Goal: Transaction & Acquisition: Book appointment/travel/reservation

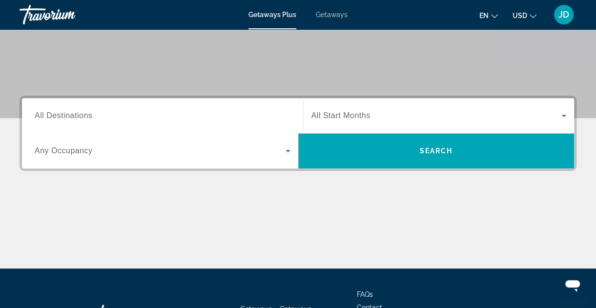
scroll to position [176, 0]
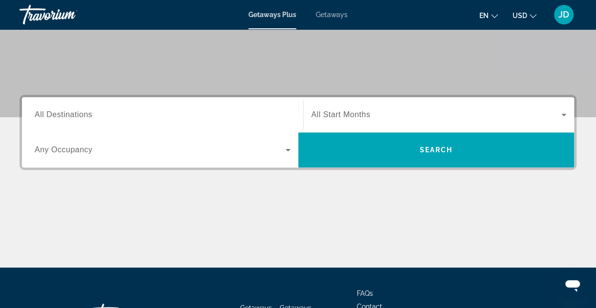
click at [339, 14] on span "Getaways" at bounding box center [332, 15] width 32 height 8
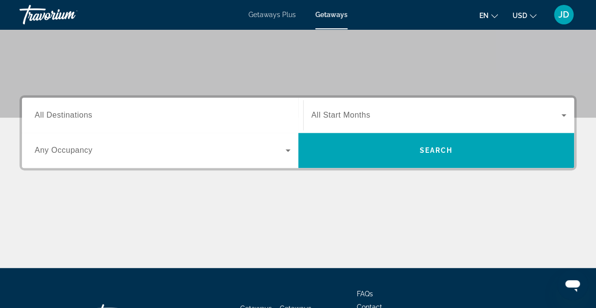
scroll to position [176, 0]
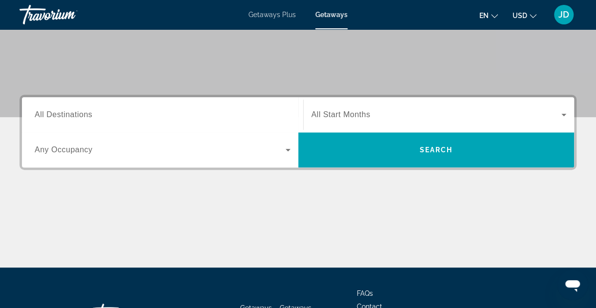
click at [192, 108] on div "Search widget" at bounding box center [163, 115] width 256 height 28
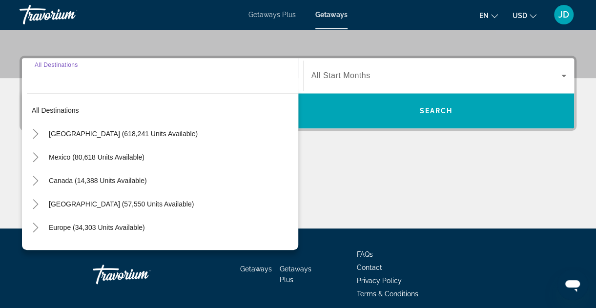
scroll to position [238, 0]
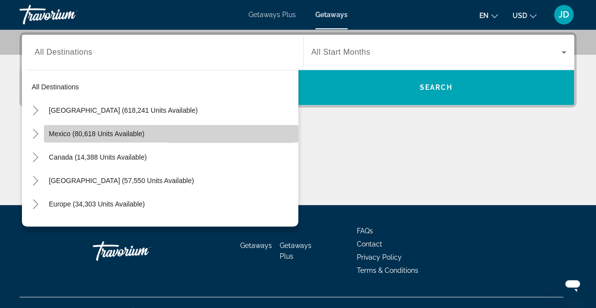
click at [182, 134] on span "Search widget" at bounding box center [171, 133] width 255 height 23
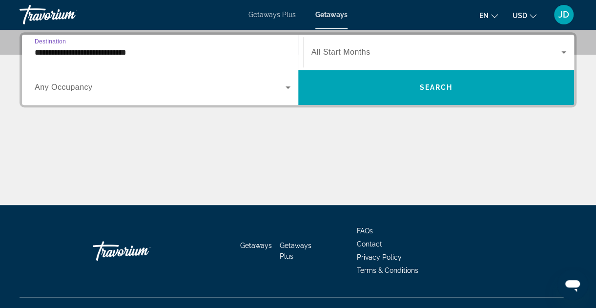
click at [162, 53] on input "**********" at bounding box center [163, 53] width 256 height 12
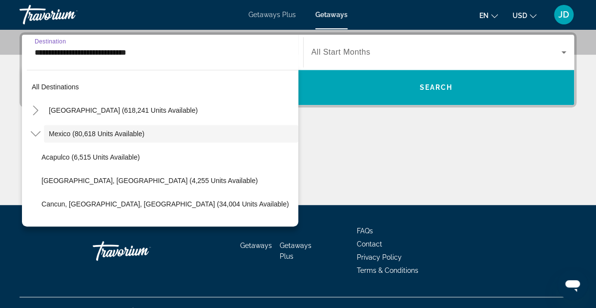
scroll to position [217, 0]
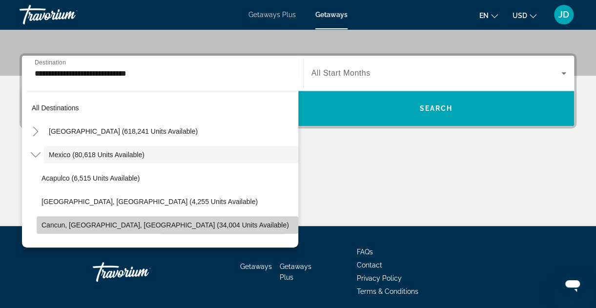
click at [215, 220] on span "Search widget" at bounding box center [168, 224] width 262 height 23
type input "**********"
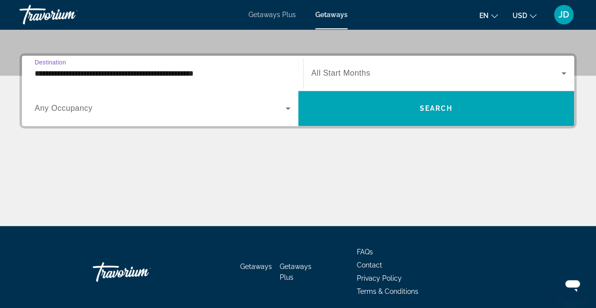
scroll to position [238, 0]
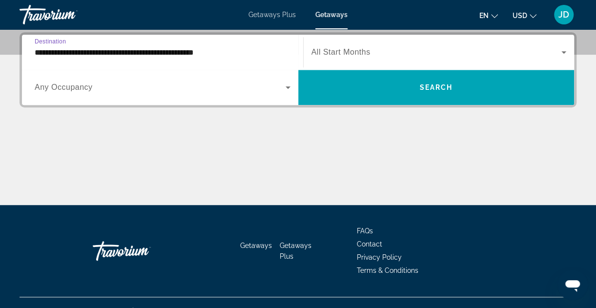
click at [260, 51] on input "**********" at bounding box center [163, 53] width 256 height 12
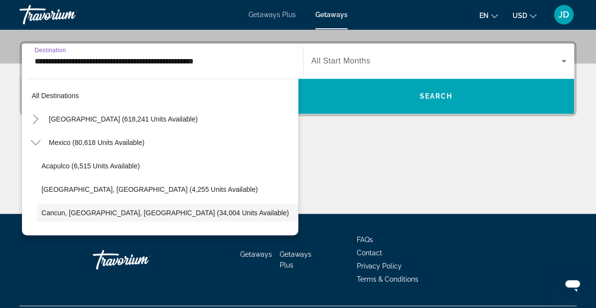
scroll to position [58, 0]
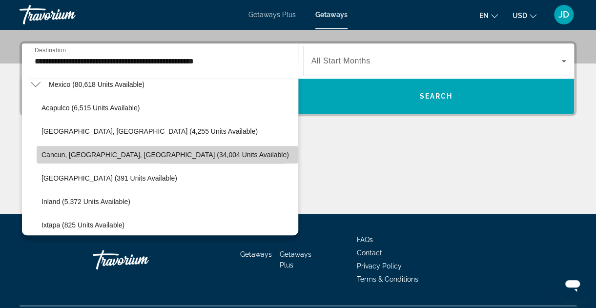
click at [247, 150] on span "Search widget" at bounding box center [168, 154] width 262 height 23
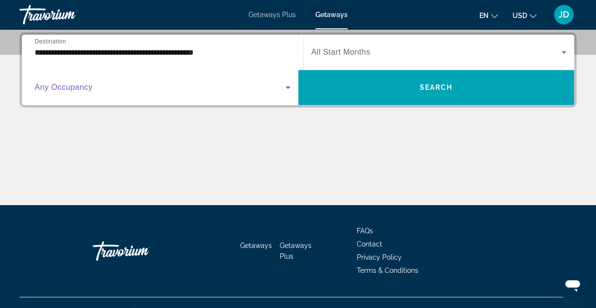
click at [285, 86] on icon "Search widget" at bounding box center [288, 88] width 12 height 12
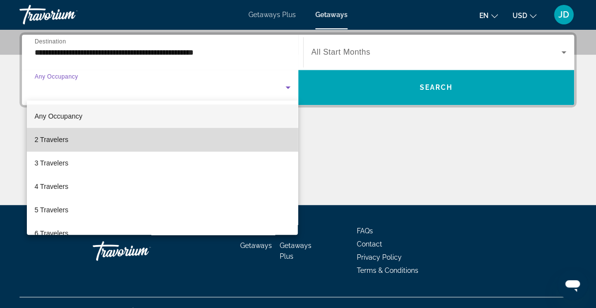
click at [248, 140] on mat-option "2 Travelers" at bounding box center [163, 139] width 272 height 23
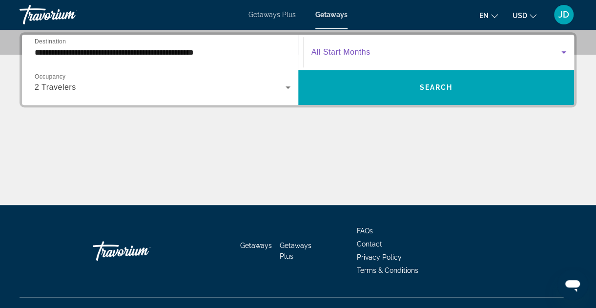
click at [565, 50] on icon "Search widget" at bounding box center [564, 52] width 12 height 12
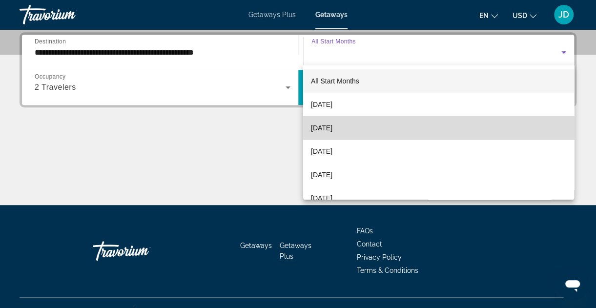
click at [549, 126] on mat-option "[DATE]" at bounding box center [438, 127] width 271 height 23
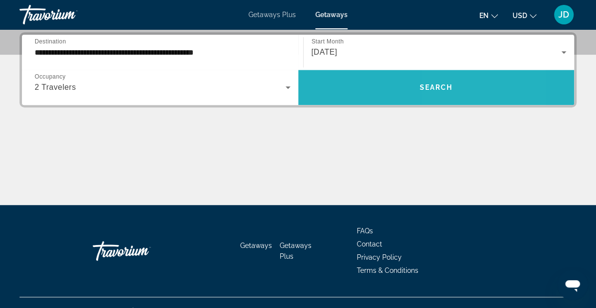
click at [483, 85] on span "Search widget" at bounding box center [436, 87] width 276 height 23
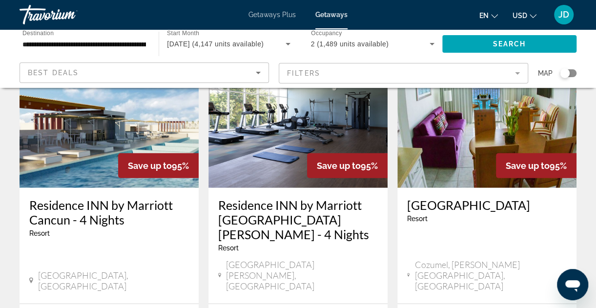
scroll to position [1237, 0]
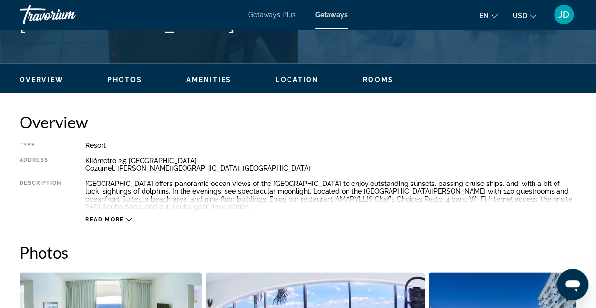
scroll to position [449, 0]
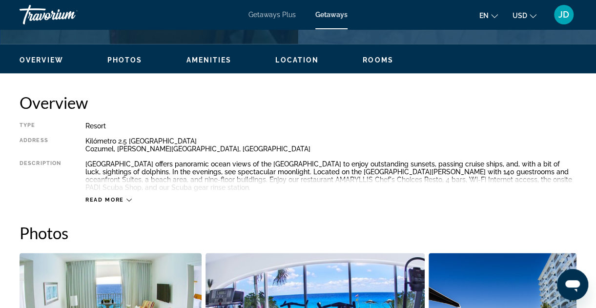
click at [129, 200] on icon "Main content" at bounding box center [129, 199] width 5 height 5
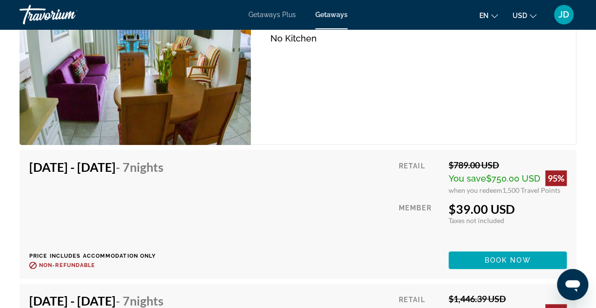
scroll to position [2025, 0]
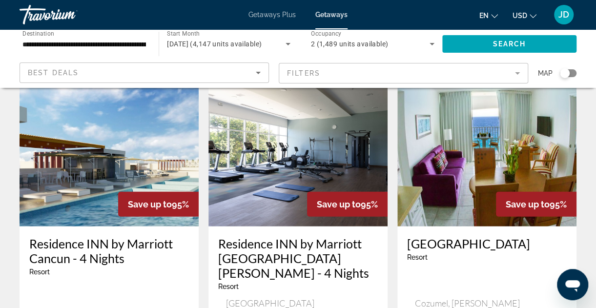
scroll to position [1196, 0]
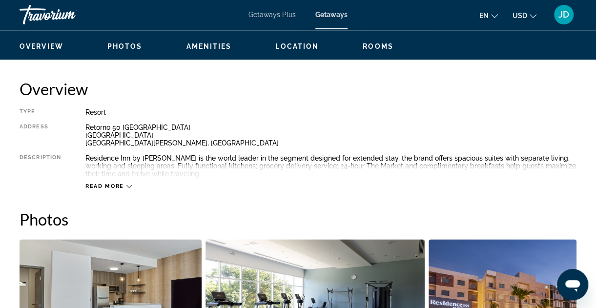
scroll to position [469, 0]
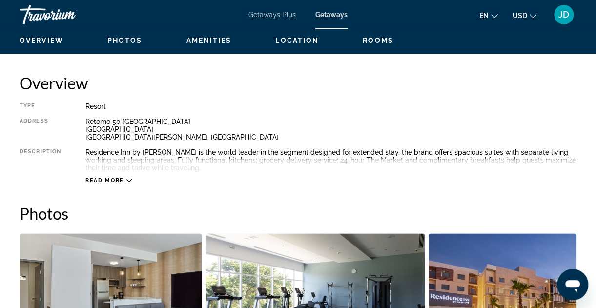
click at [127, 179] on icon "Main content" at bounding box center [129, 180] width 5 height 5
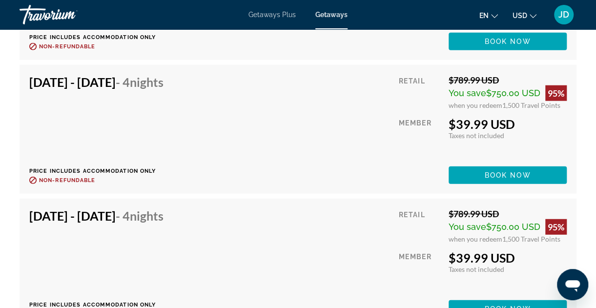
scroll to position [4702, 0]
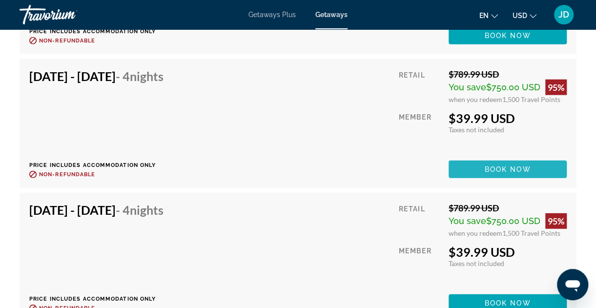
click at [496, 166] on span "Book now" at bounding box center [508, 170] width 46 height 8
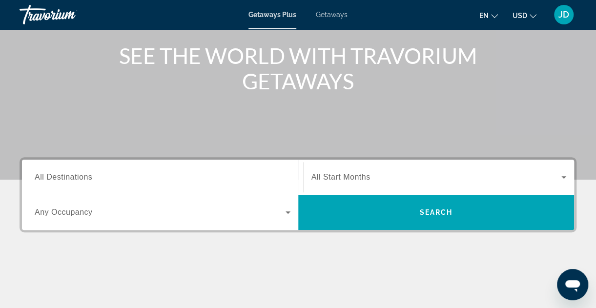
scroll to position [117, 0]
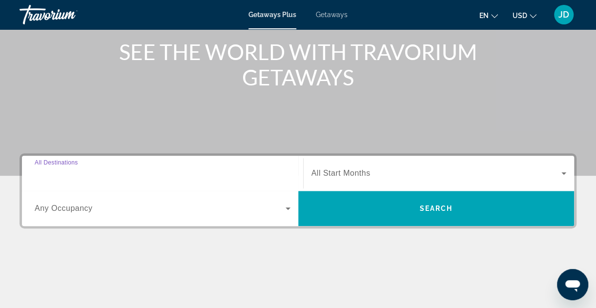
drag, startPoint x: 260, startPoint y: 176, endPoint x: 212, endPoint y: 172, distance: 49.0
click at [212, 172] on input "Destination All Destinations" at bounding box center [163, 174] width 256 height 12
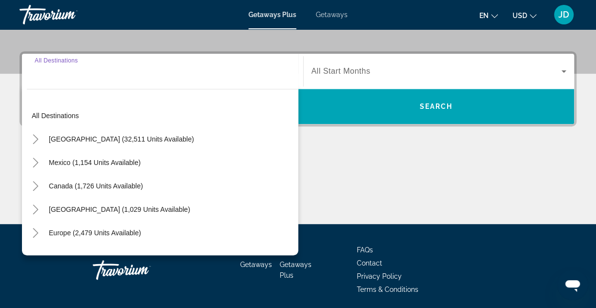
scroll to position [238, 0]
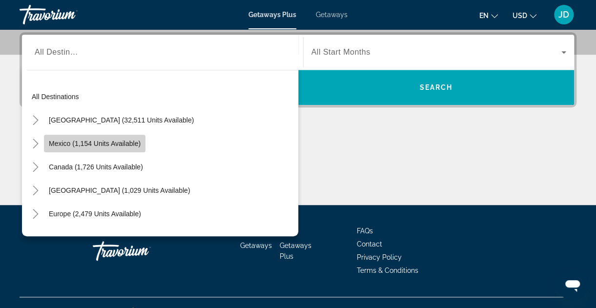
click at [125, 146] on span "Mexico (1,154 units available)" at bounding box center [95, 144] width 92 height 8
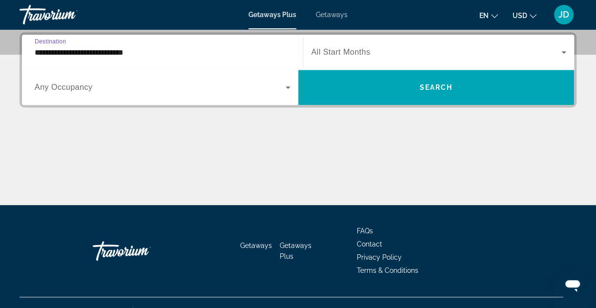
click at [190, 53] on input "**********" at bounding box center [163, 53] width 256 height 12
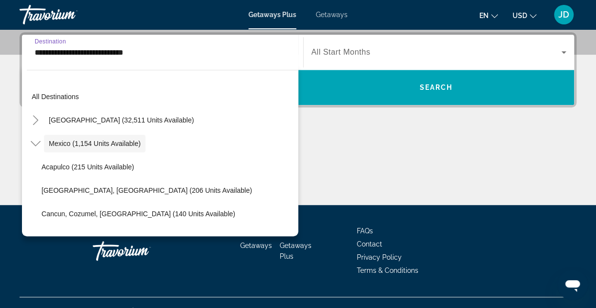
scroll to position [227, 0]
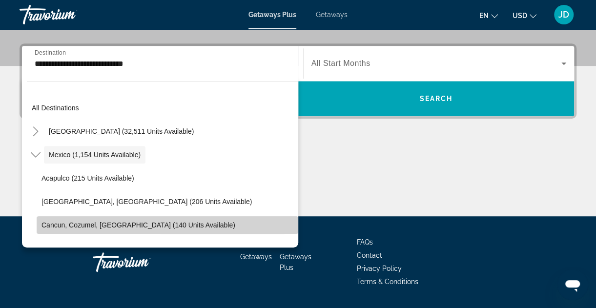
click at [175, 226] on span "Cancun, Cozumel, Riviera Maya (140 units available)" at bounding box center [139, 225] width 194 height 8
type input "**********"
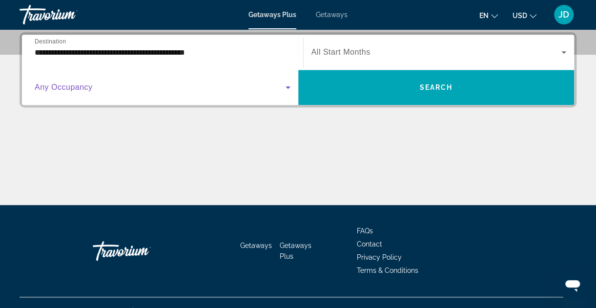
click at [290, 87] on icon "Search widget" at bounding box center [288, 88] width 12 height 12
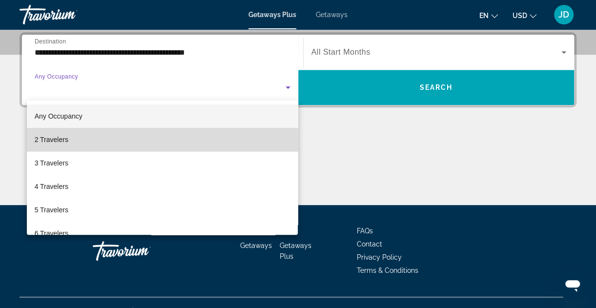
click at [266, 146] on mat-option "2 Travelers" at bounding box center [163, 139] width 272 height 23
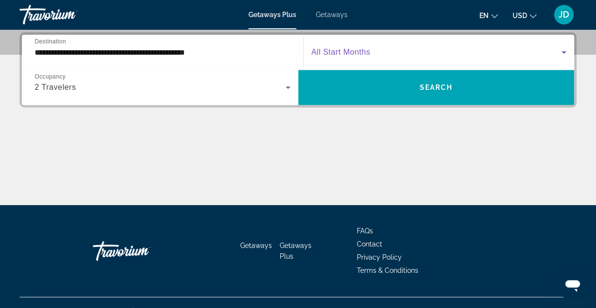
click at [564, 50] on icon "Search widget" at bounding box center [564, 52] width 12 height 12
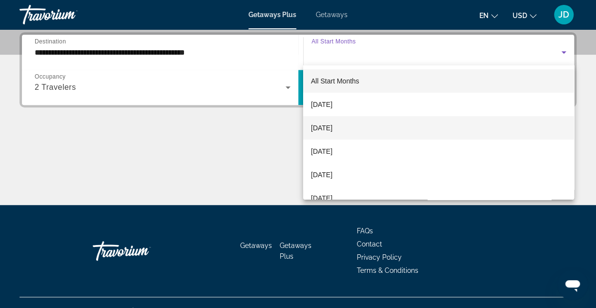
click at [473, 130] on mat-option "[DATE]" at bounding box center [438, 127] width 271 height 23
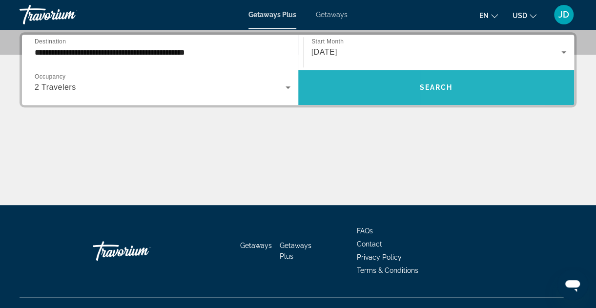
click at [492, 83] on span "Search widget" at bounding box center [436, 87] width 276 height 23
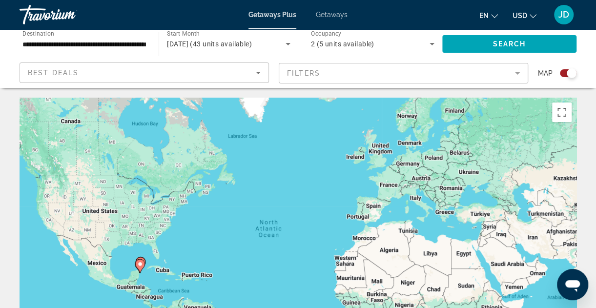
click at [566, 70] on div "Search widget" at bounding box center [568, 73] width 17 height 8
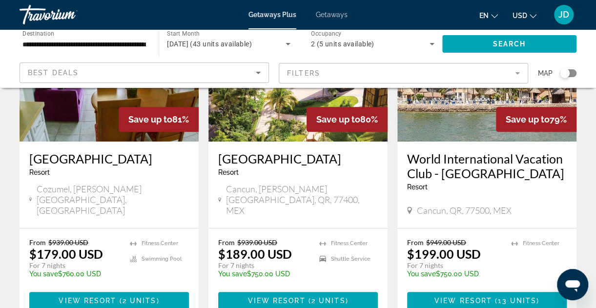
scroll to position [156, 0]
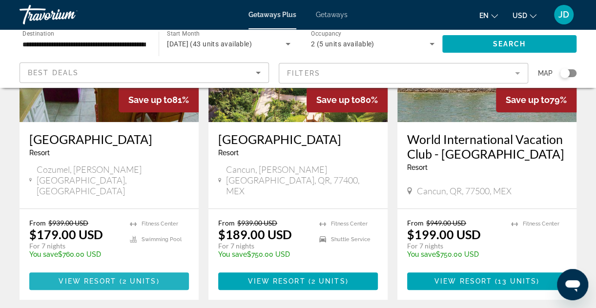
click at [133, 285] on span "2 units" at bounding box center [140, 281] width 34 height 8
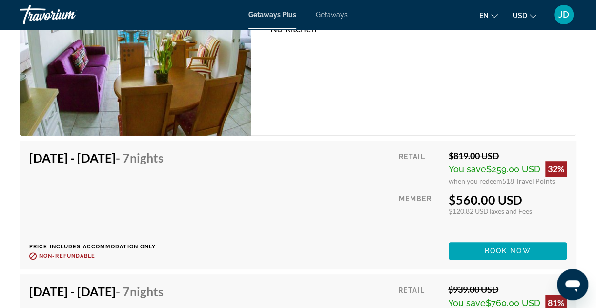
scroll to position [1954, 0]
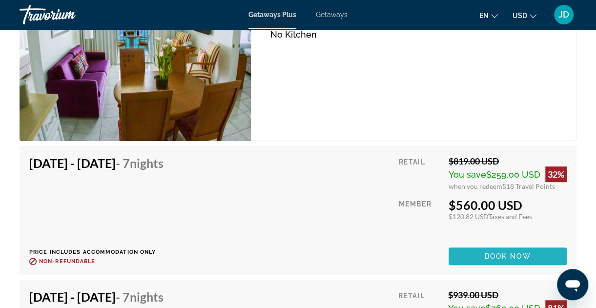
click at [528, 255] on span "Book now" at bounding box center [508, 257] width 46 height 8
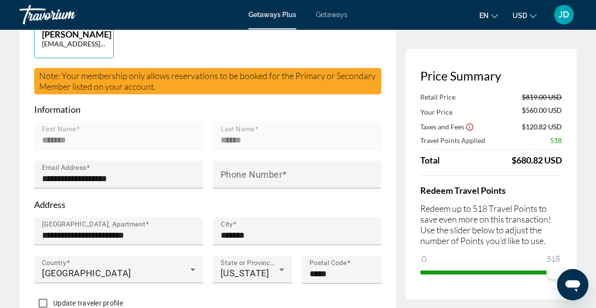
scroll to position [221, 0]
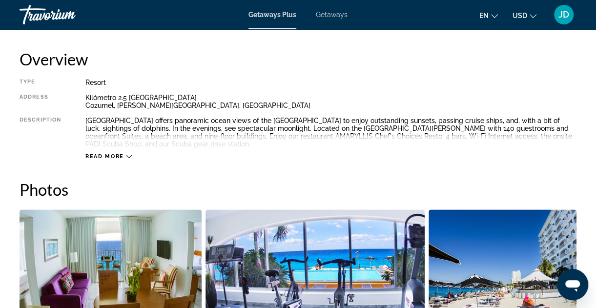
scroll to position [489, 0]
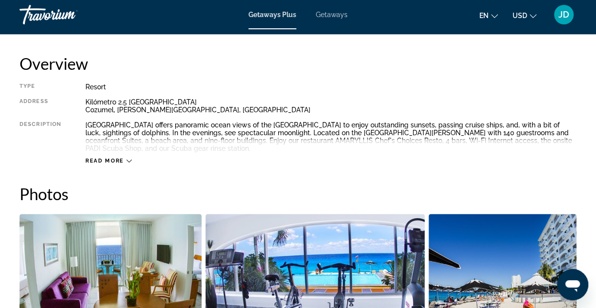
click at [128, 160] on icon "Main content" at bounding box center [129, 160] width 5 height 5
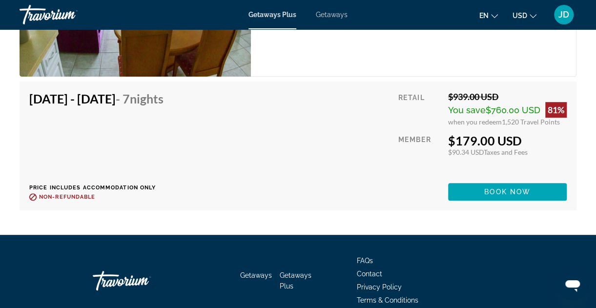
scroll to position [2038, 0]
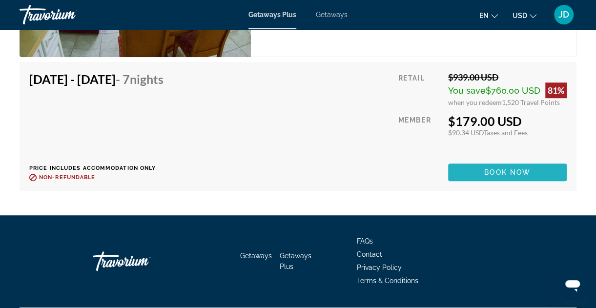
click at [519, 173] on span "Book now" at bounding box center [508, 173] width 46 height 8
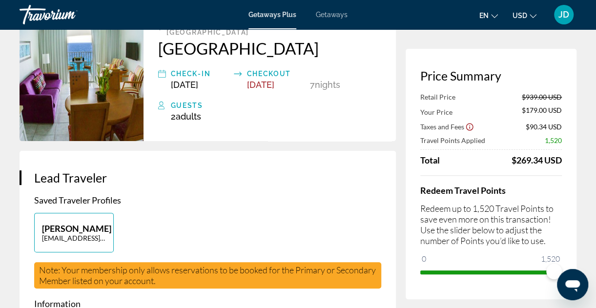
scroll to position [78, 0]
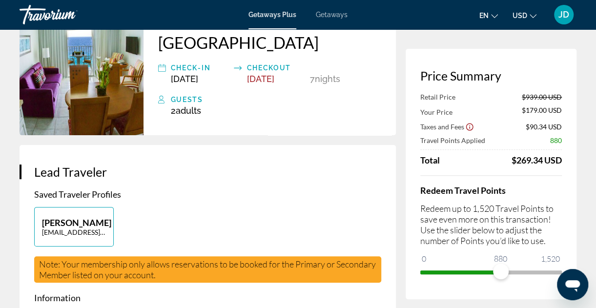
click at [501, 271] on span "ngx-slider" at bounding box center [461, 273] width 81 height 4
click at [561, 271] on span "ngx-slider" at bounding box center [492, 273] width 142 height 4
click at [562, 271] on span "ngx-slider" at bounding box center [555, 272] width 16 height 16
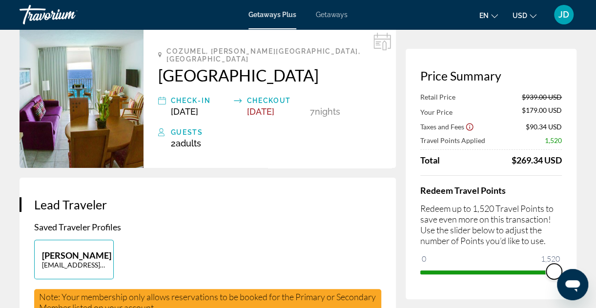
scroll to position [0, 0]
